Goal: Task Accomplishment & Management: Use online tool/utility

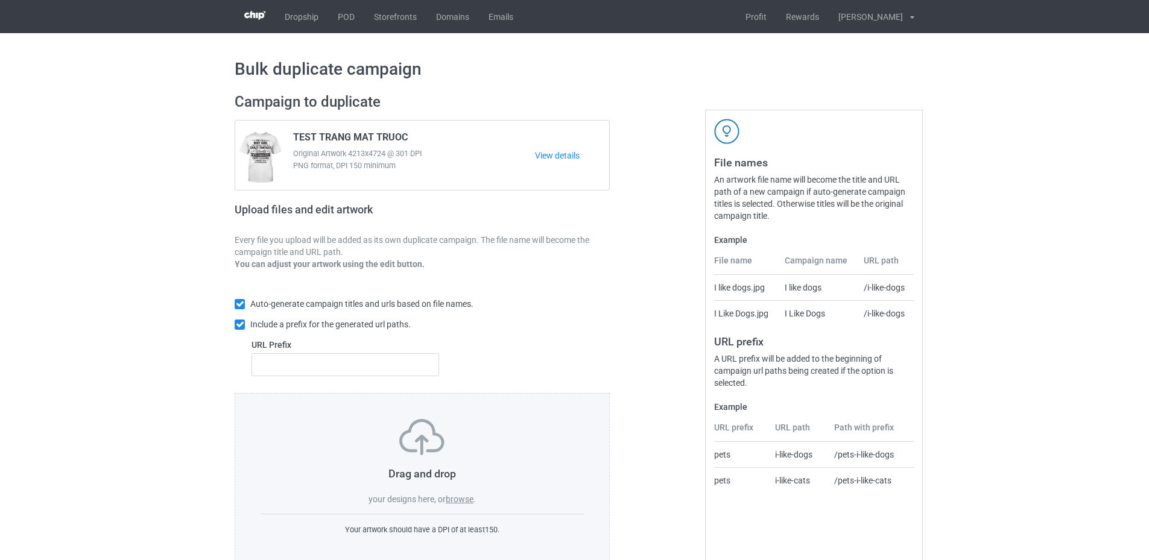
scroll to position [28, 0]
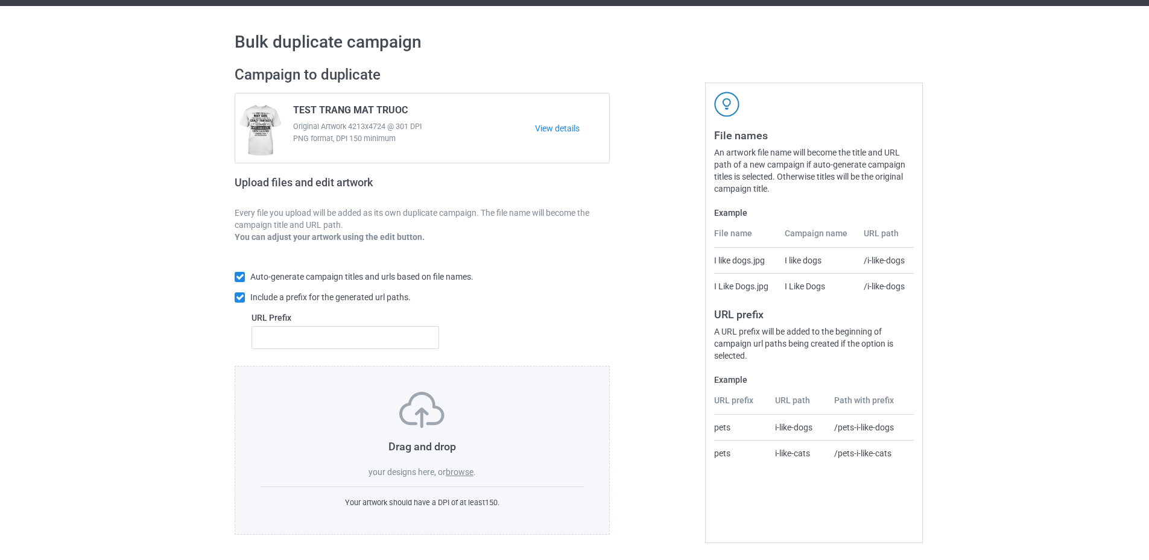
drag, startPoint x: 465, startPoint y: 475, endPoint x: 461, endPoint y: 482, distance: 8.9
click at [461, 482] on div "Drag and drop your designs here, or browse . Your artwork should have a DPI of …" at bounding box center [422, 450] width 375 height 169
click at [464, 466] on div "Drag and drop your designs here, or browse ." at bounding box center [421, 435] width 323 height 86
click at [464, 471] on label "browse" at bounding box center [460, 472] width 28 height 10
click at [0, 0] on input "browse" at bounding box center [0, 0] width 0 height 0
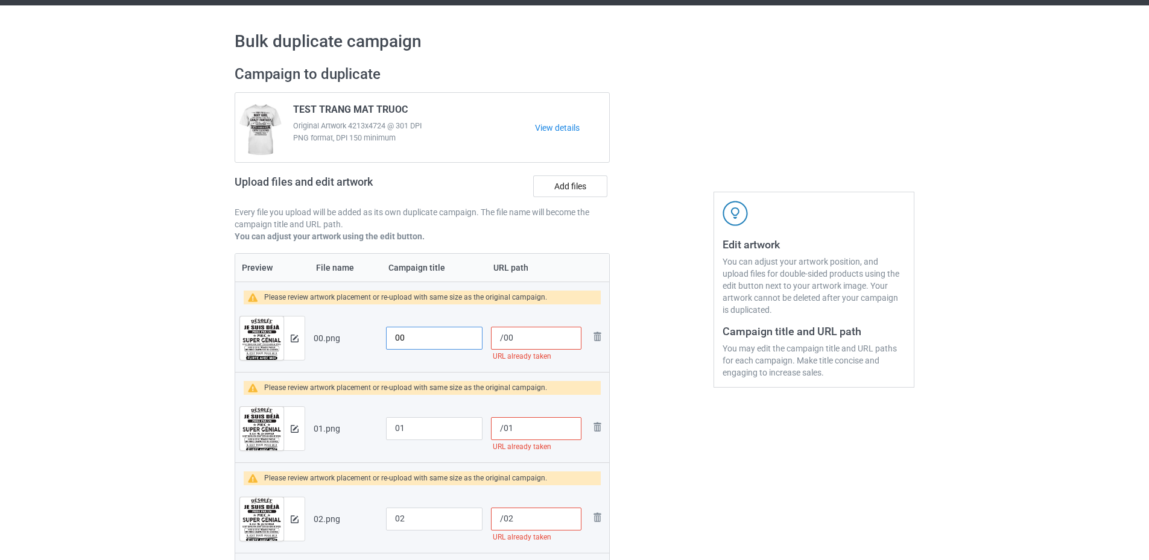
click at [391, 335] on input "00" at bounding box center [434, 338] width 96 height 23
drag, startPoint x: 432, startPoint y: 337, endPoint x: 370, endPoint y: 347, distance: 63.4
click at [370, 347] on tr "Preview and edit artwork 00.png sku08-62-00 /00 URL already taken Remove file" at bounding box center [422, 338] width 374 height 68
type input "sku08-62-00"
click at [397, 433] on input "01" at bounding box center [434, 428] width 96 height 23
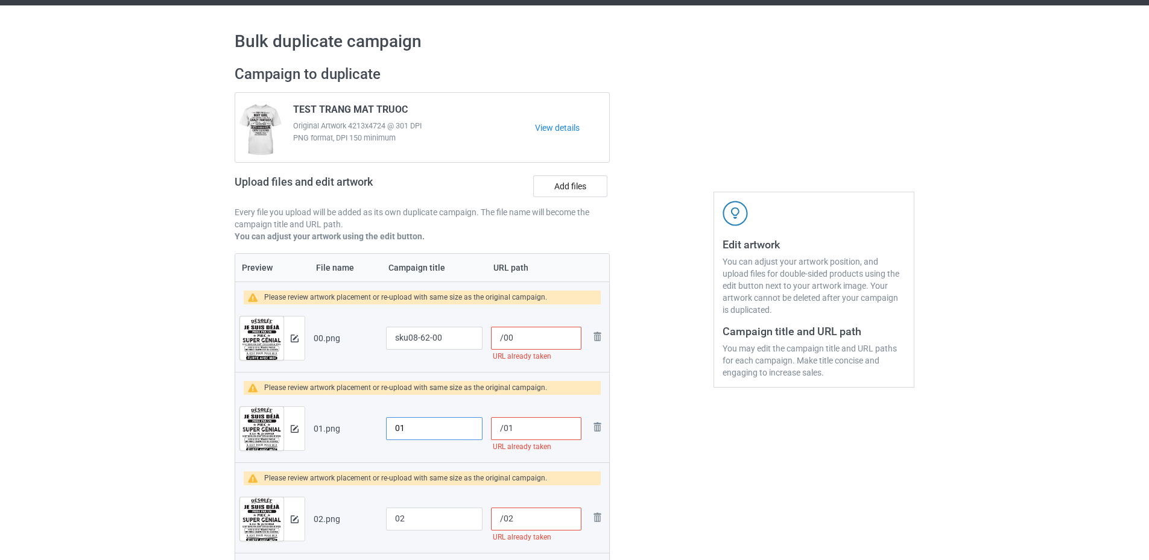
click at [391, 434] on input "01" at bounding box center [434, 428] width 96 height 23
paste input "sku08-62-"
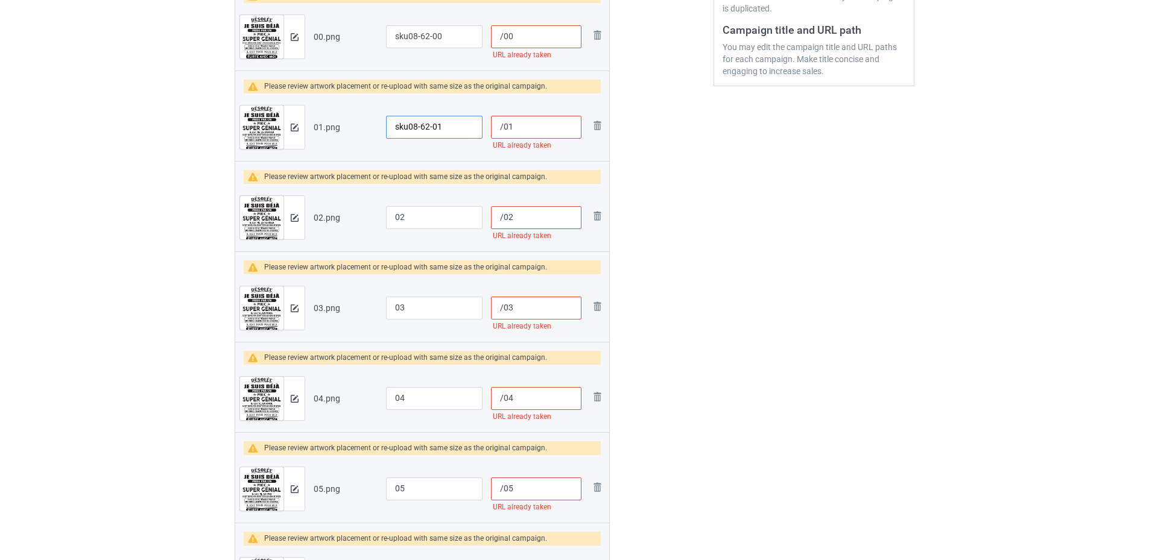
scroll to position [390, 0]
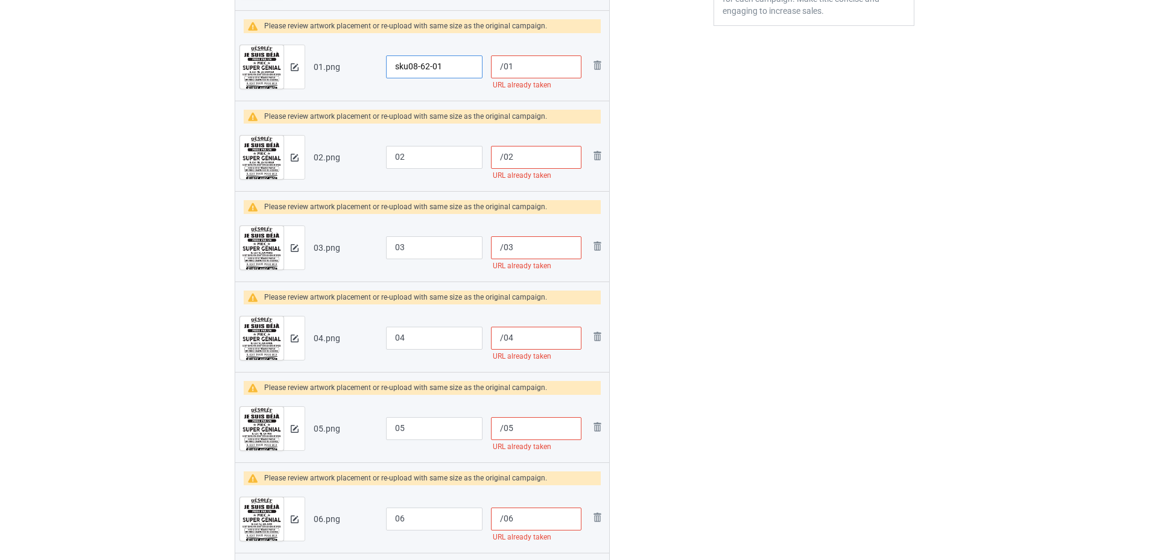
type input "sku08-62-01"
click at [397, 155] on input "02" at bounding box center [434, 157] width 96 height 23
click at [395, 151] on input "02" at bounding box center [434, 157] width 96 height 23
paste input "sku08-62-"
type input "sku08-62-02"
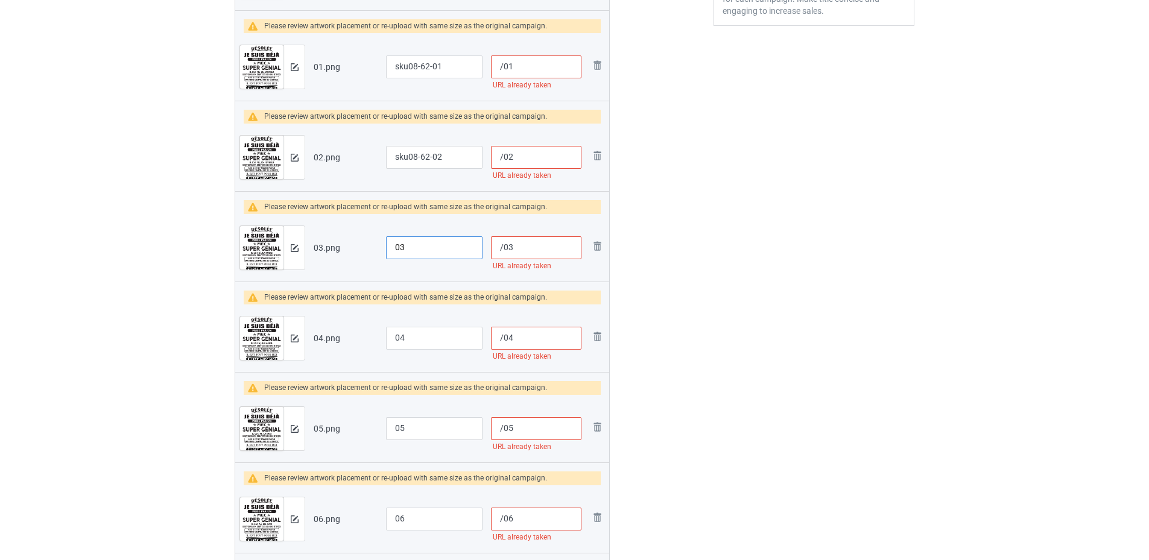
click at [390, 248] on input "03" at bounding box center [434, 247] width 96 height 23
paste input "sku08-62-"
type input "sku08-62-03"
drag, startPoint x: 393, startPoint y: 342, endPoint x: 395, endPoint y: 354, distance: 12.2
click at [393, 344] on input "04" at bounding box center [434, 338] width 96 height 23
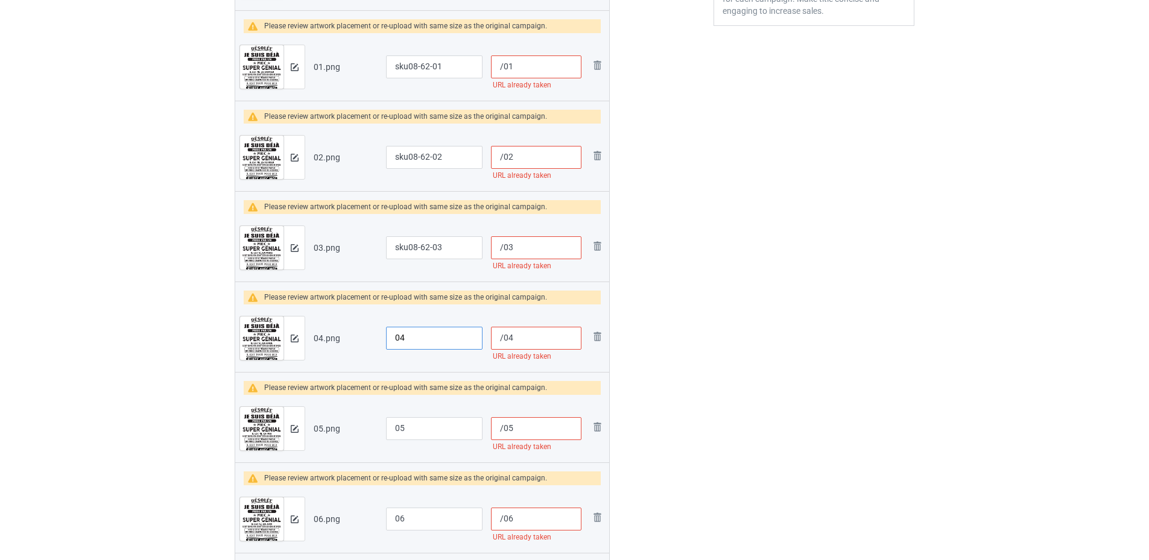
paste input "sku08-62-"
type input "sku08-62-04"
drag, startPoint x: 390, startPoint y: 426, endPoint x: 397, endPoint y: 462, distance: 36.9
click at [390, 430] on input "05" at bounding box center [434, 428] width 96 height 23
paste input "sku08-62-"
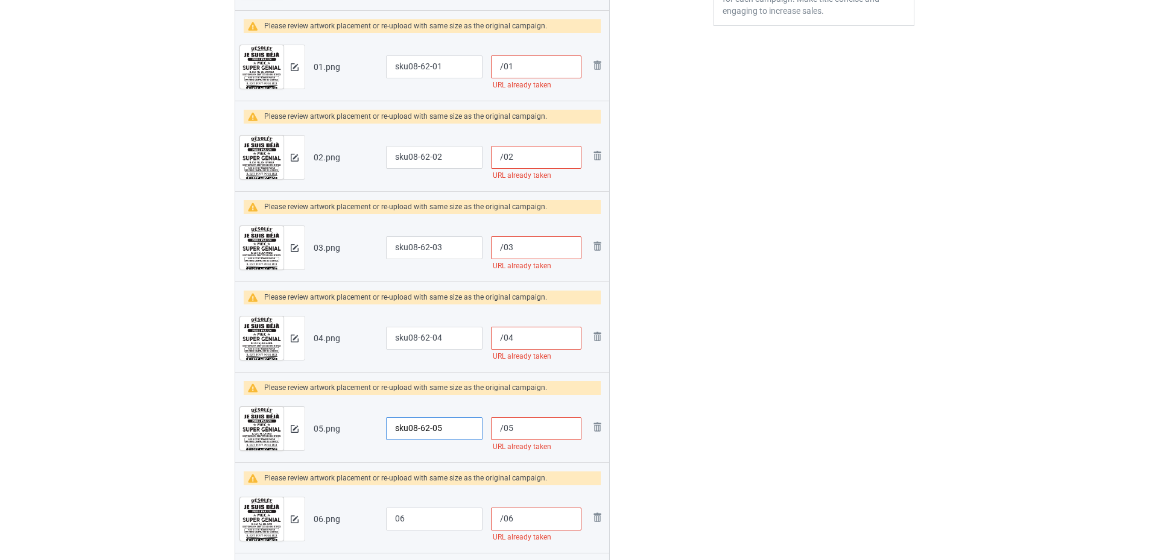
type input "sku08-62-05"
click at [391, 523] on input "06" at bounding box center [434, 519] width 96 height 23
paste input "sku08-62-"
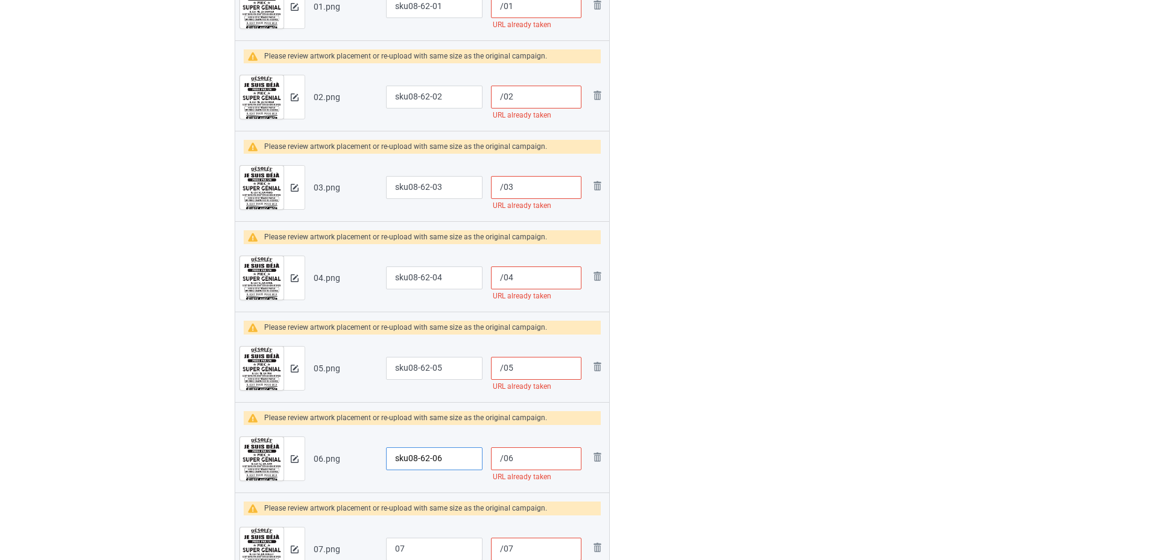
scroll to position [691, 0]
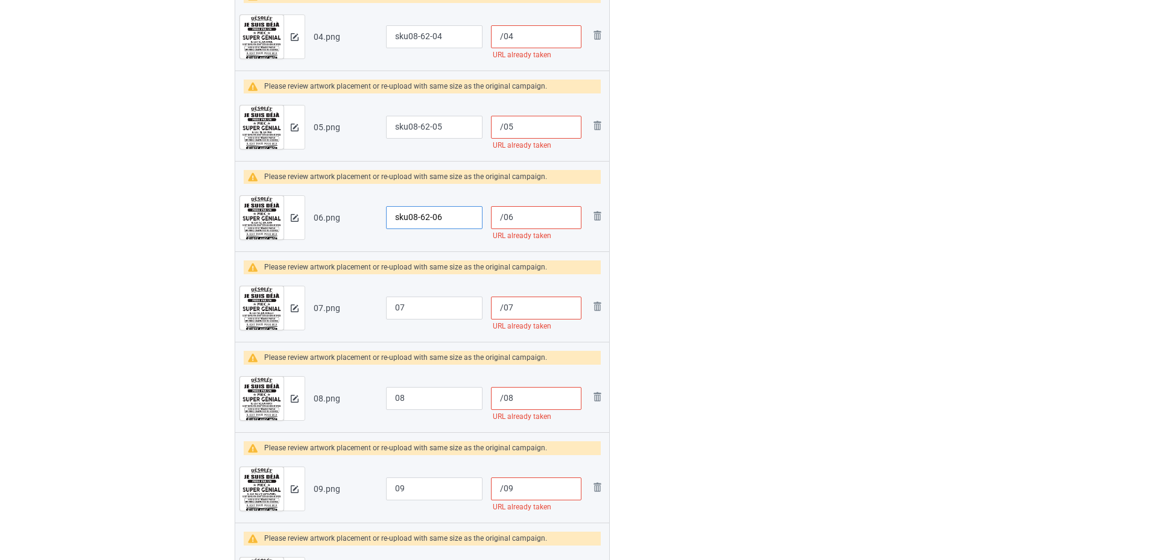
type input "sku08-62-06"
click at [392, 303] on input "07" at bounding box center [434, 308] width 96 height 23
paste input "sku08-62-"
type input "sku08-62-07"
click at [393, 397] on input "08" at bounding box center [434, 398] width 96 height 23
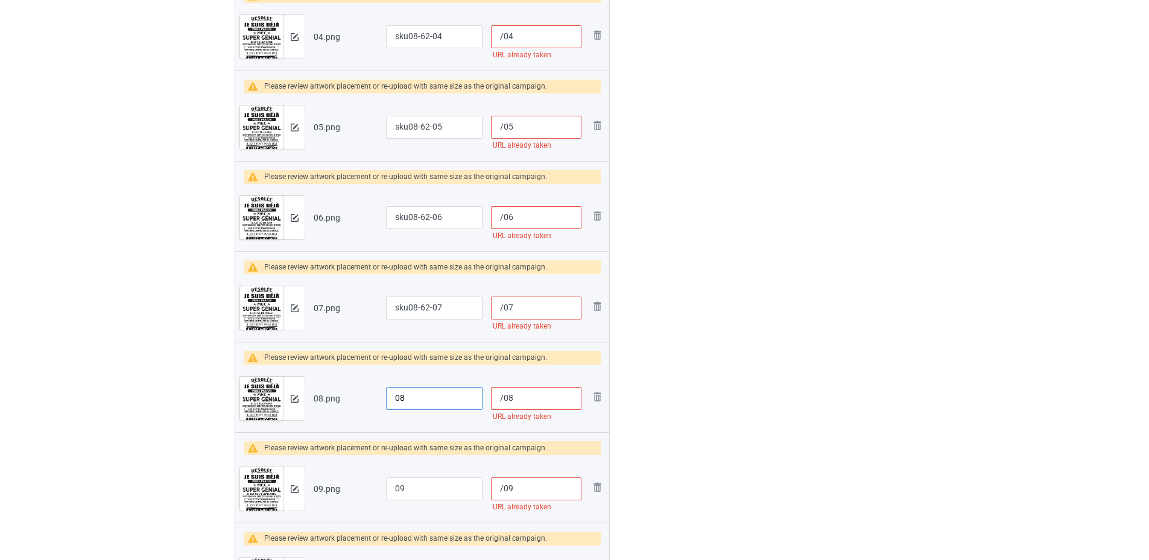
paste input "sku08-62-"
type input "sku08-62-08"
click at [390, 491] on input "09" at bounding box center [434, 489] width 96 height 23
paste input "sku08-62-"
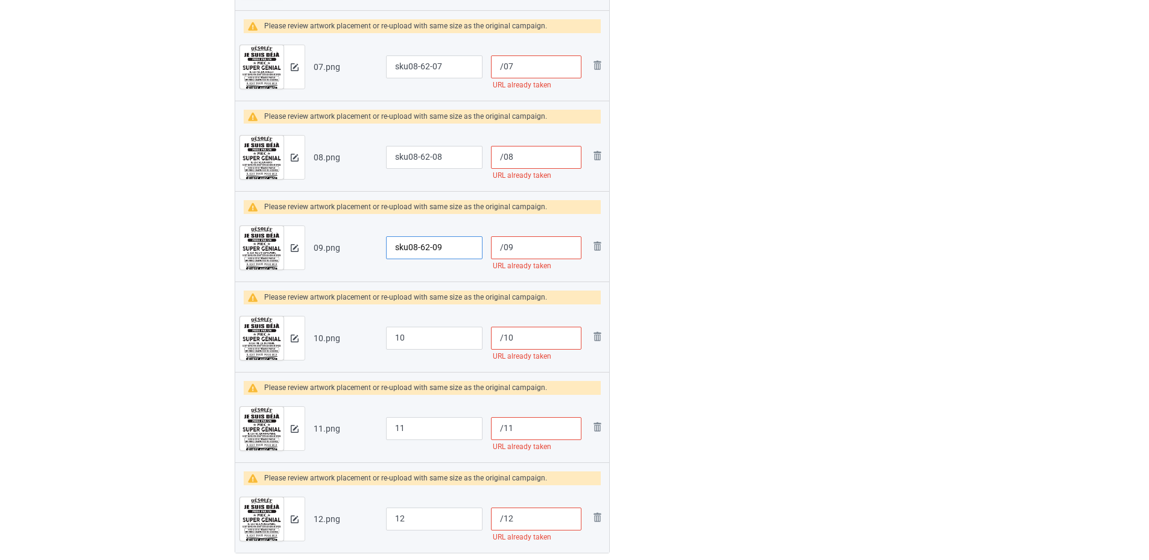
type input "sku08-62-09"
click at [390, 333] on input "10" at bounding box center [434, 338] width 96 height 23
paste input "sku08-62-"
type input "sku08-62-10"
drag, startPoint x: 394, startPoint y: 420, endPoint x: 393, endPoint y: 454, distance: 34.4
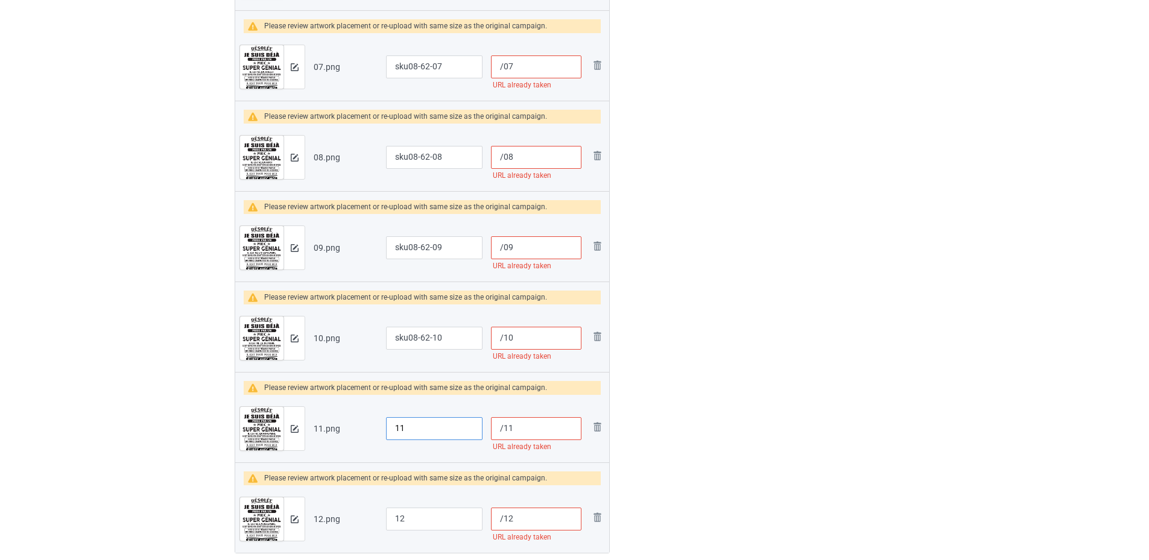
click at [394, 421] on input "11" at bounding box center [434, 428] width 96 height 23
paste input "sku08-62-"
type input "sku08-62-11"
click at [389, 527] on input "12" at bounding box center [434, 519] width 96 height 23
paste input "sku08-62-"
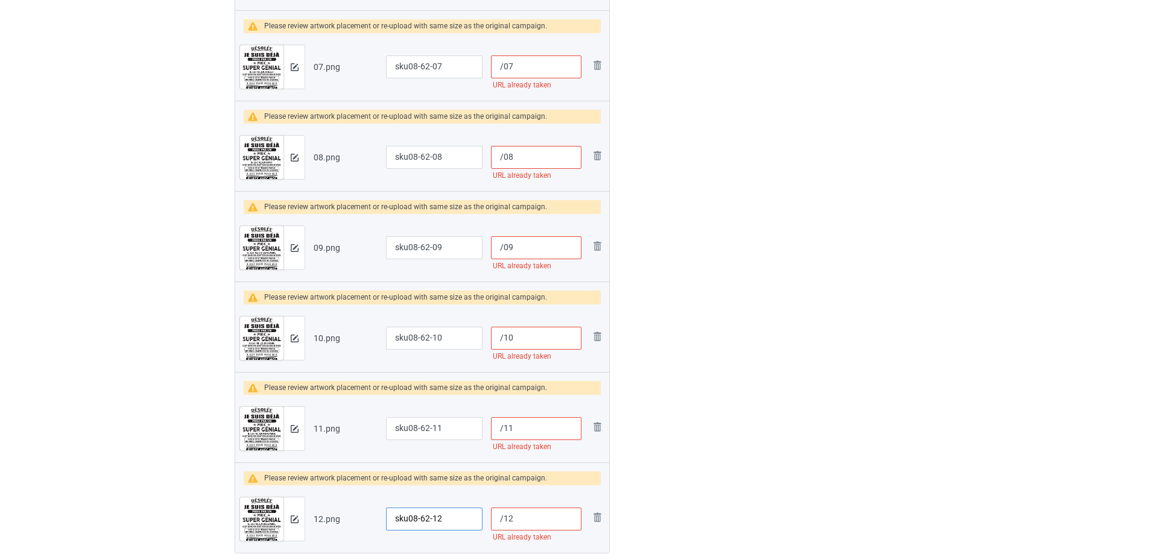
type input "sku08-62-12"
click at [503, 517] on input "/12" at bounding box center [536, 519] width 90 height 23
paste input "sku08-62-"
type input "/sku08-62-12"
click at [502, 432] on input "/11" at bounding box center [536, 428] width 90 height 23
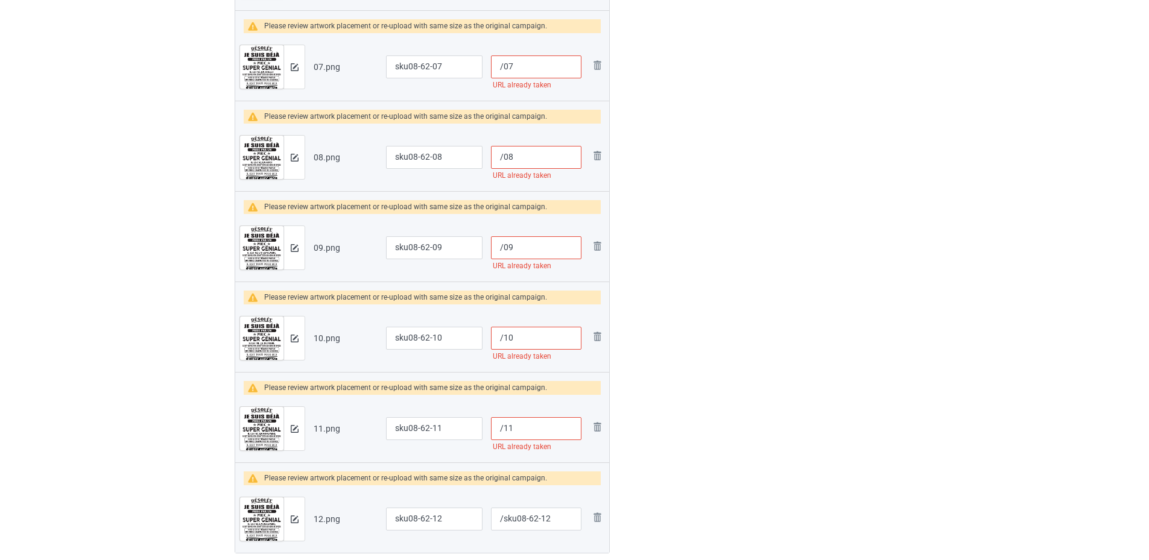
paste input "sku08-62-"
type input "/sku08-62-11"
click at [502, 333] on input "/10" at bounding box center [536, 338] width 90 height 23
paste input "sku08-62-"
type input "/sku08-62-10"
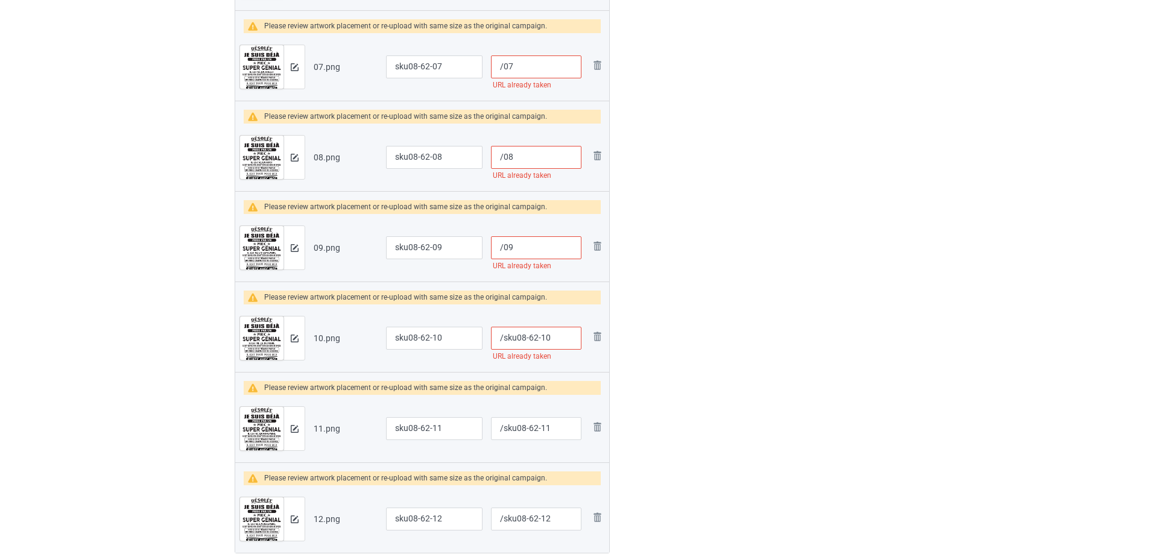
click at [503, 252] on input "/09" at bounding box center [536, 247] width 90 height 23
paste input "sku08-62-"
type input "/sku08-62-09"
click at [504, 154] on input "/08" at bounding box center [536, 157] width 90 height 23
paste input "sku08-62-"
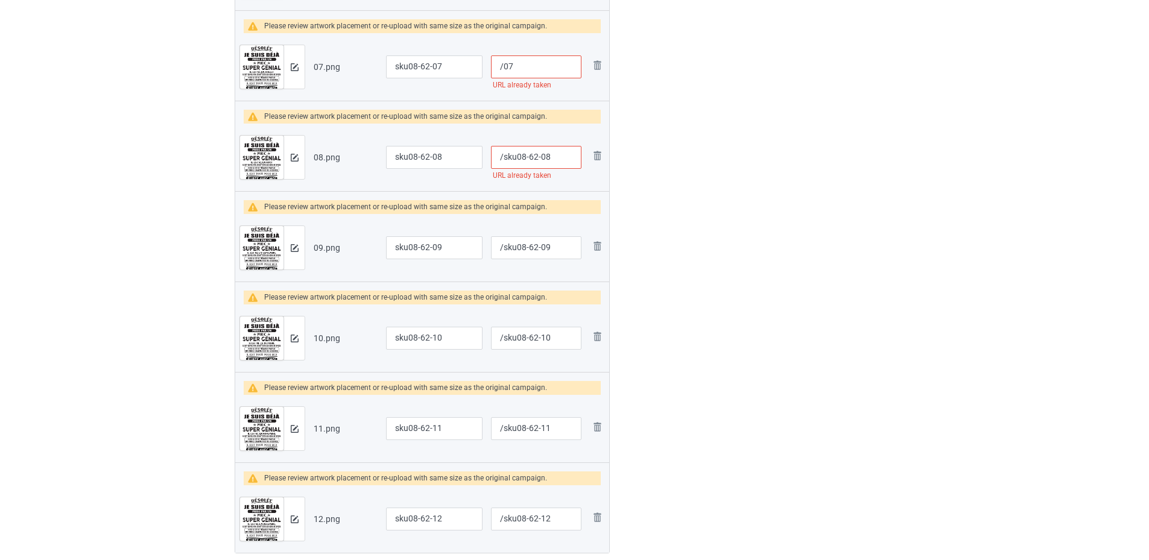
type input "/sku08-62-08"
click at [503, 67] on input "/07" at bounding box center [536, 66] width 90 height 23
paste input "sku08-62-"
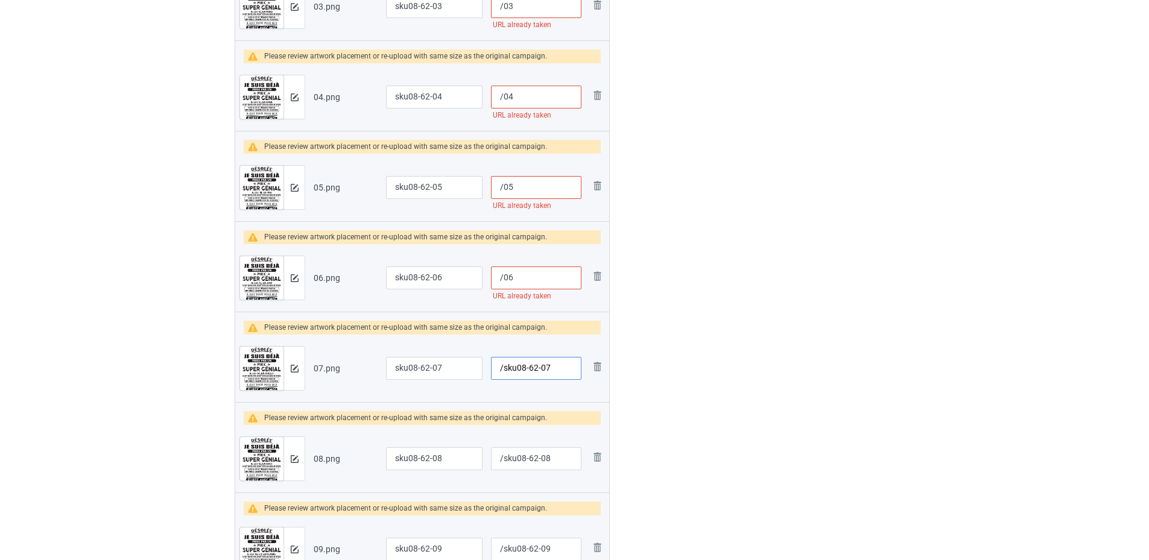
type input "/sku08-62-07"
click at [503, 281] on input "/06" at bounding box center [536, 278] width 90 height 23
paste input "sku08-62-"
type input "/sku08-62-06"
click at [503, 183] on input "/05" at bounding box center [536, 187] width 90 height 23
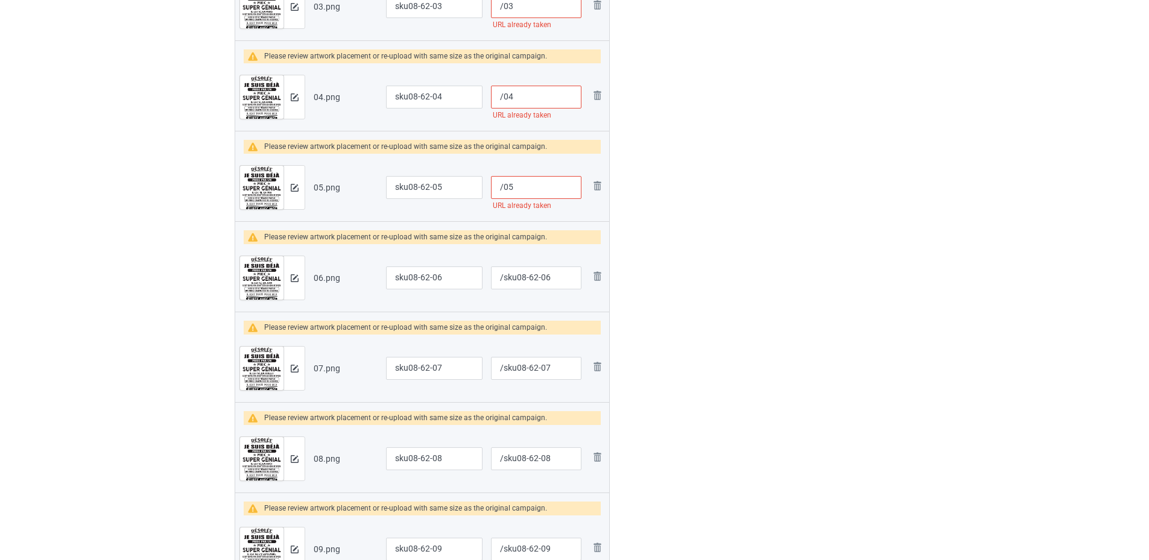
paste input "sku08-62-"
type input "/sku08-62-05"
click at [504, 94] on input "/04" at bounding box center [536, 97] width 90 height 23
paste input "sku08-62-"
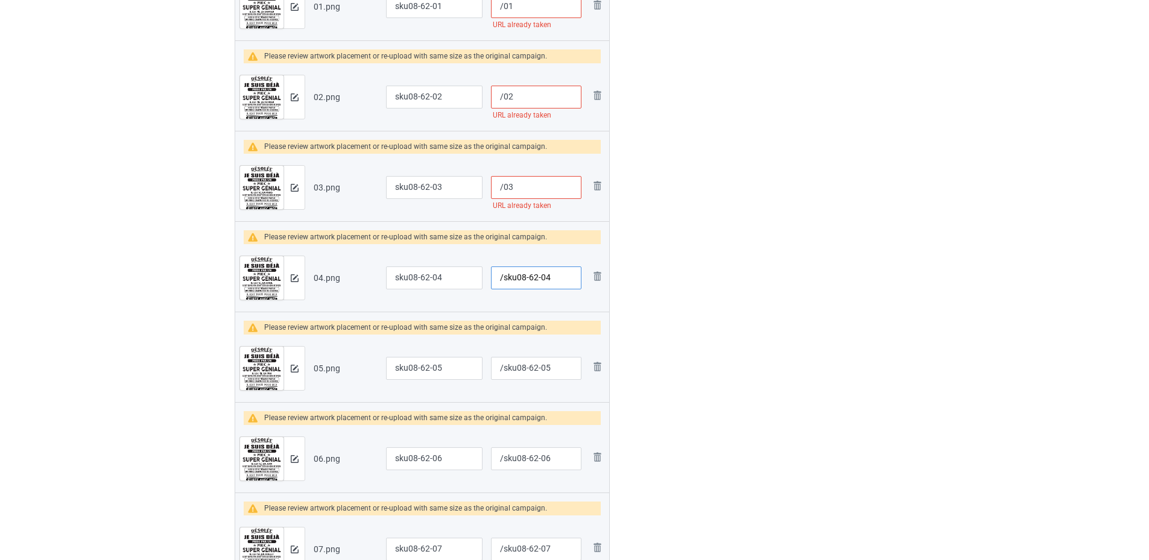
type input "/sku08-62-04"
click at [501, 191] on input "/03" at bounding box center [536, 187] width 90 height 23
paste input "sku08-62-"
type input "/sku08-62-03"
click at [503, 98] on input "/02" at bounding box center [536, 97] width 90 height 23
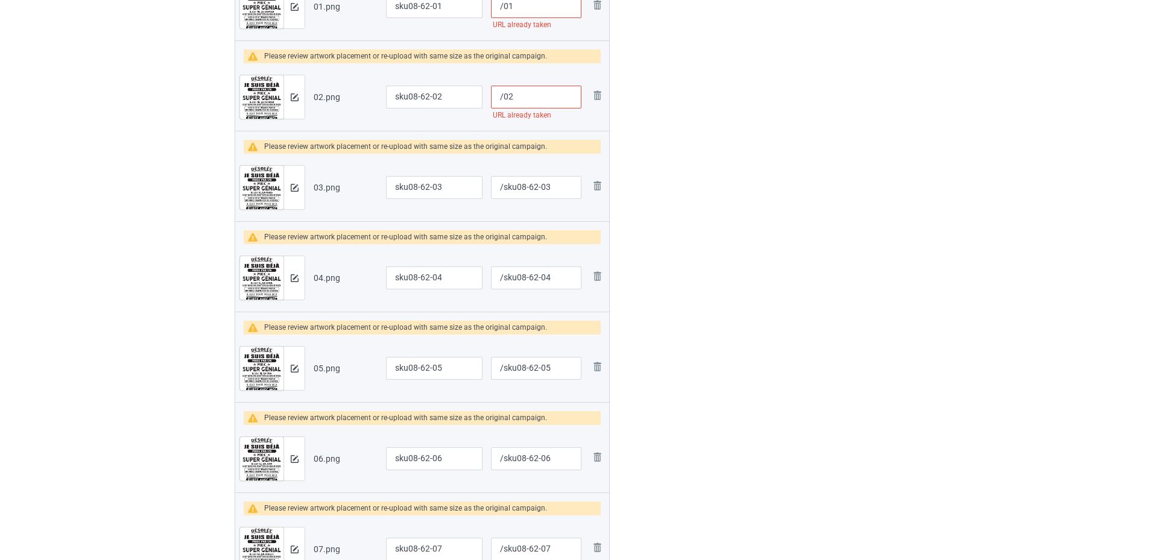
paste input "sku08-62-"
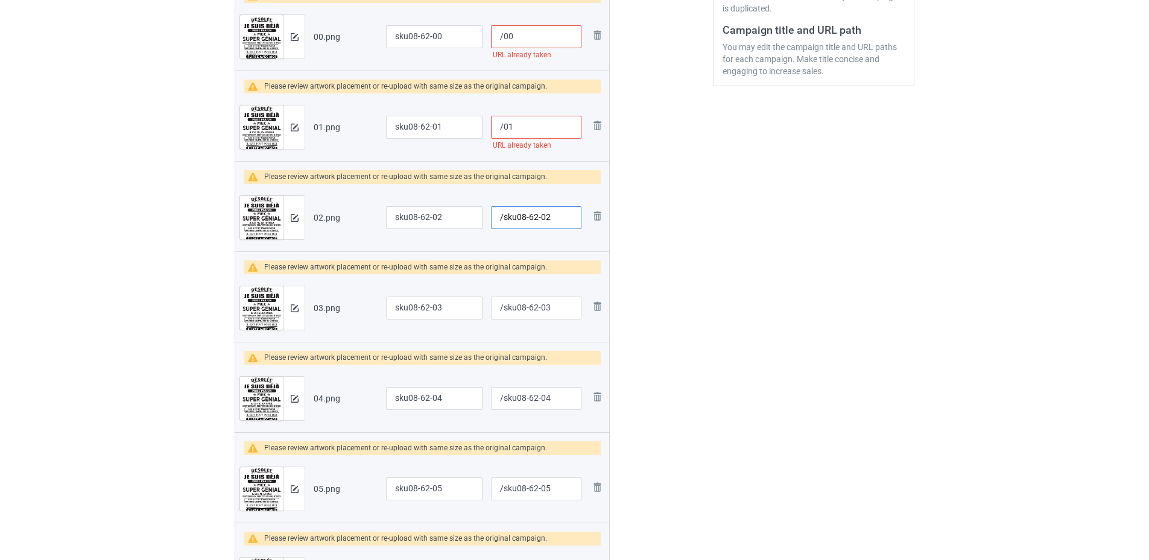
type input "/sku08-62-02"
click at [503, 128] on input "/01" at bounding box center [536, 127] width 90 height 23
paste input "sku08-62-"
type input "/sku08-62-01"
click at [502, 44] on input "/00" at bounding box center [536, 36] width 90 height 23
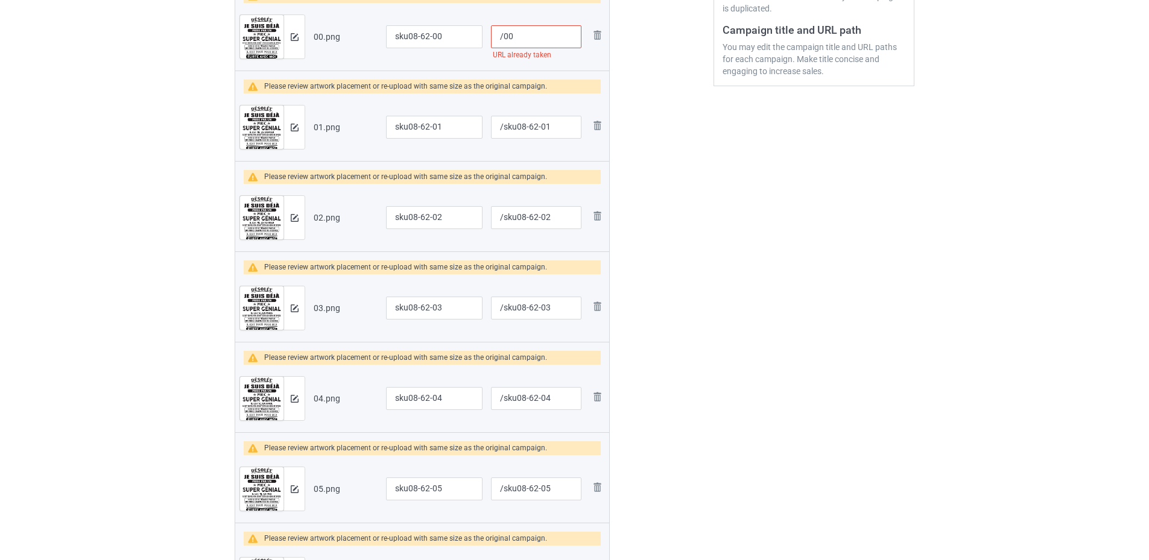
paste input "sku08-62-"
type input "/sku08-62-00"
drag, startPoint x: 656, startPoint y: 214, endPoint x: 652, endPoint y: 227, distance: 13.7
click at [657, 216] on div at bounding box center [661, 473] width 87 height 1436
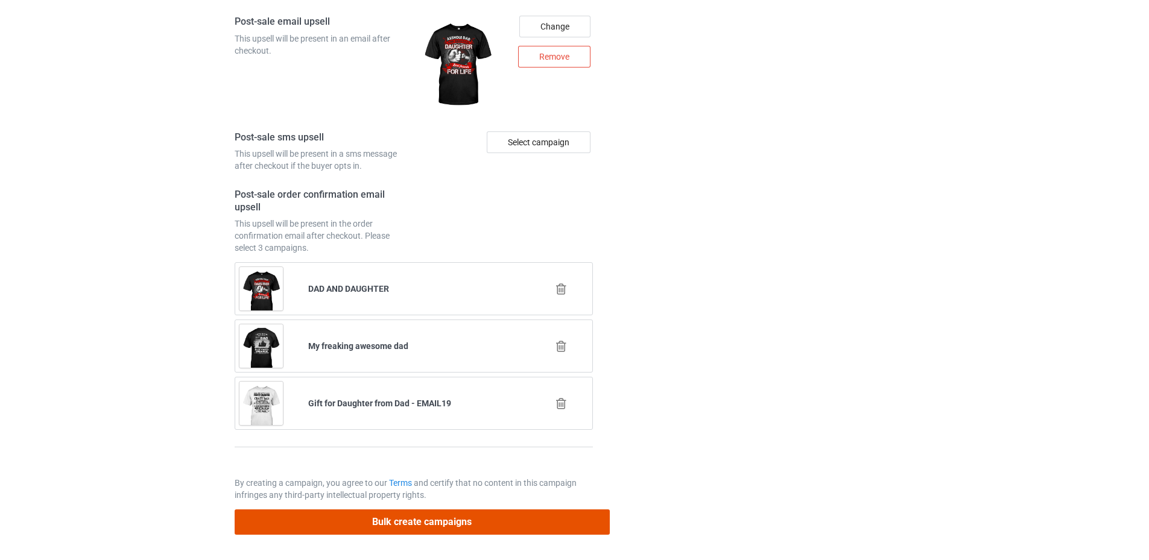
click at [410, 526] on button "Bulk create campaigns" at bounding box center [422, 522] width 375 height 25
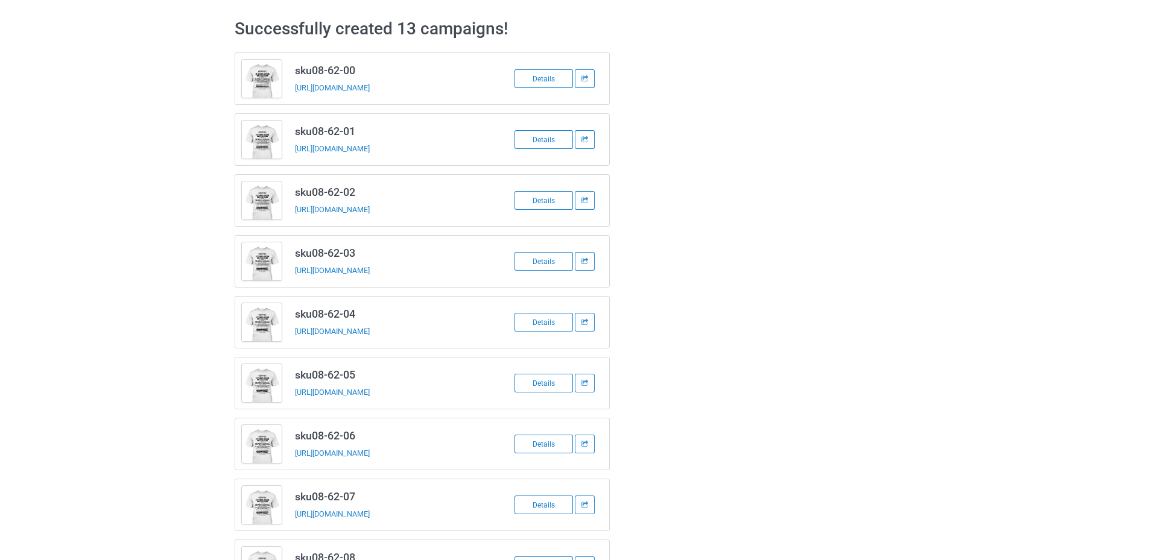
scroll to position [0, 0]
